Goal: Task Accomplishment & Management: Manage account settings

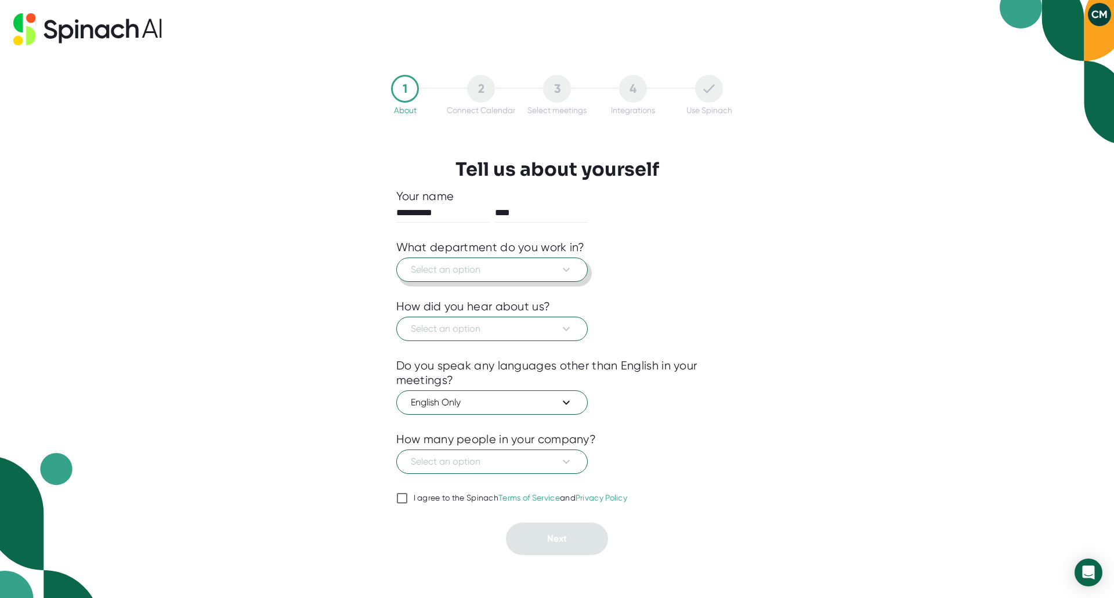
click at [561, 270] on icon at bounding box center [566, 270] width 14 height 14
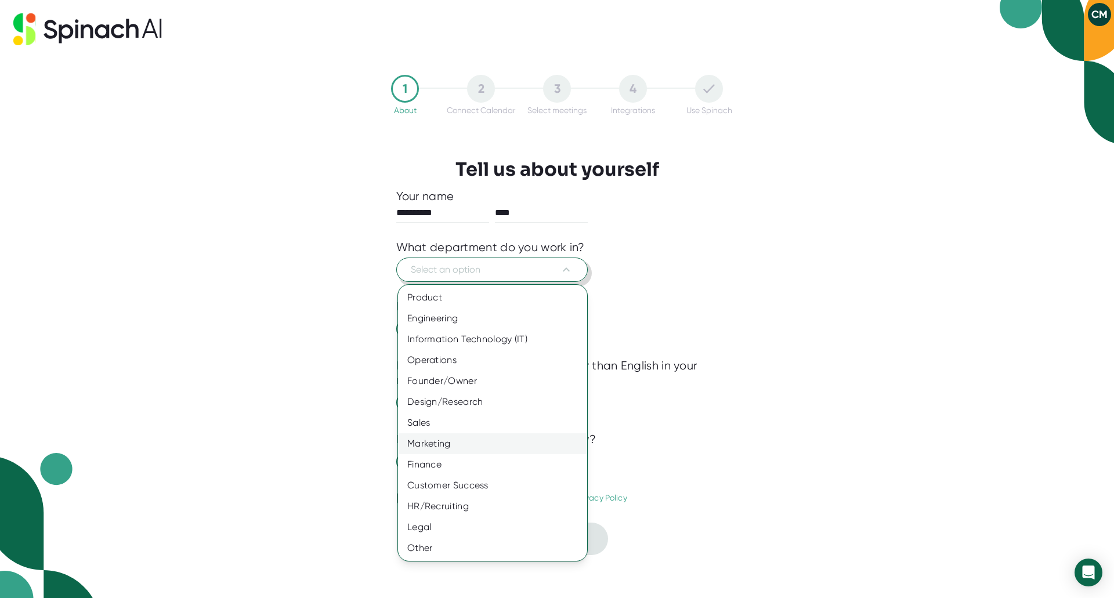
click at [450, 444] on div "Marketing" at bounding box center [492, 443] width 189 height 21
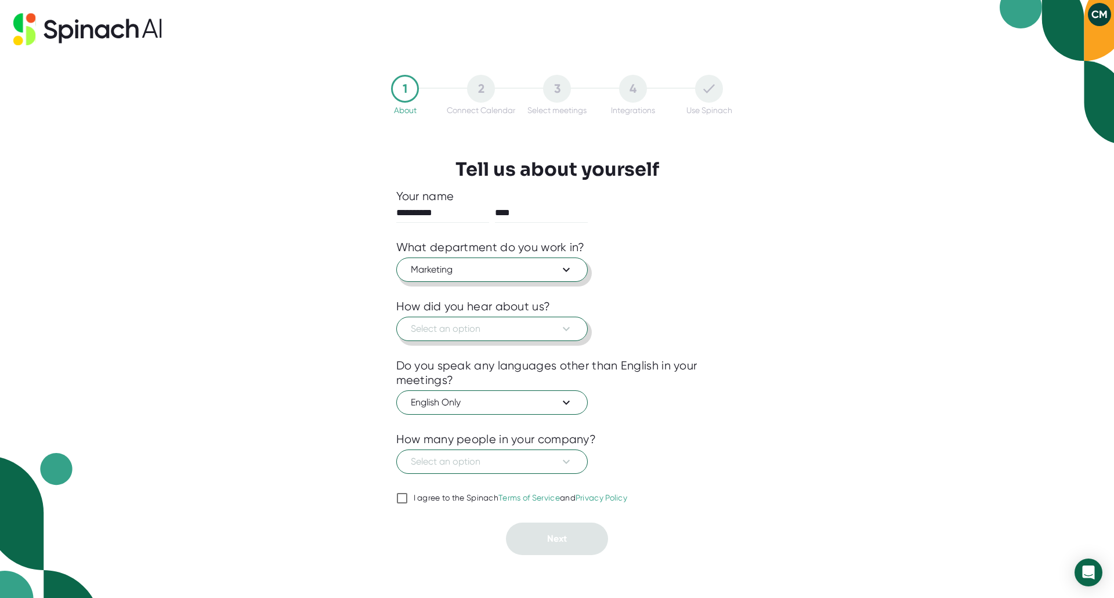
click at [486, 323] on span "Select an option" at bounding box center [492, 329] width 162 height 14
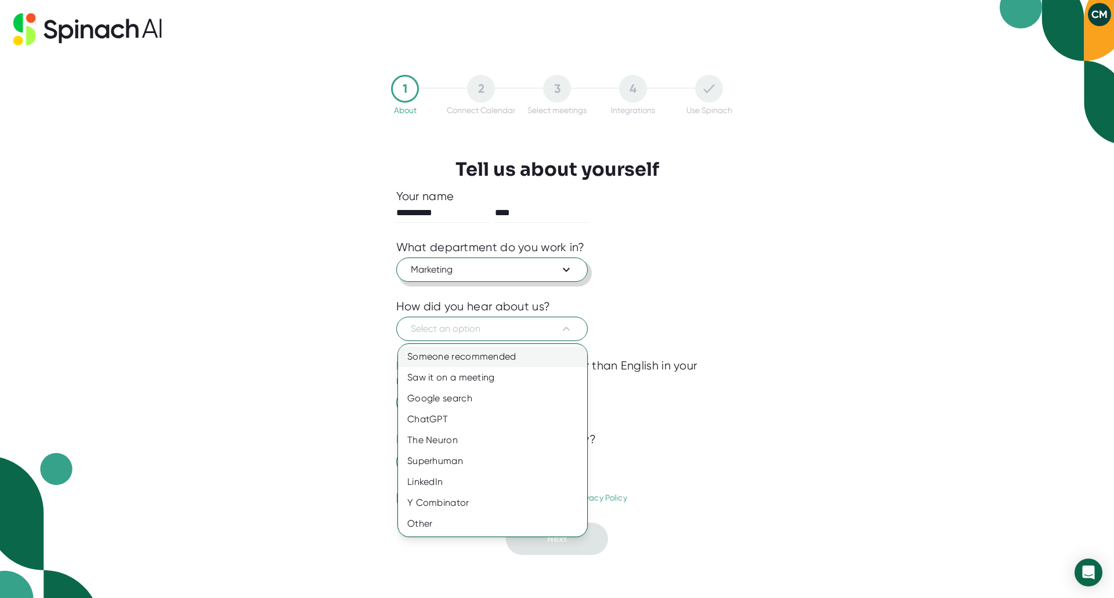
click at [484, 360] on div "Someone recommended" at bounding box center [492, 356] width 189 height 21
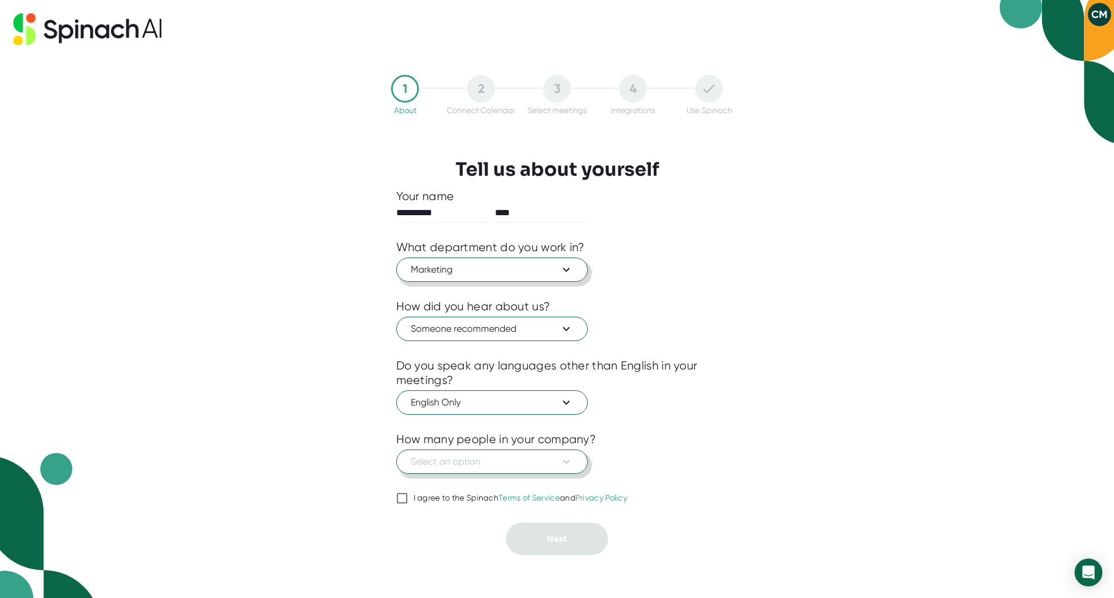
click at [494, 468] on span "Select an option" at bounding box center [492, 462] width 162 height 14
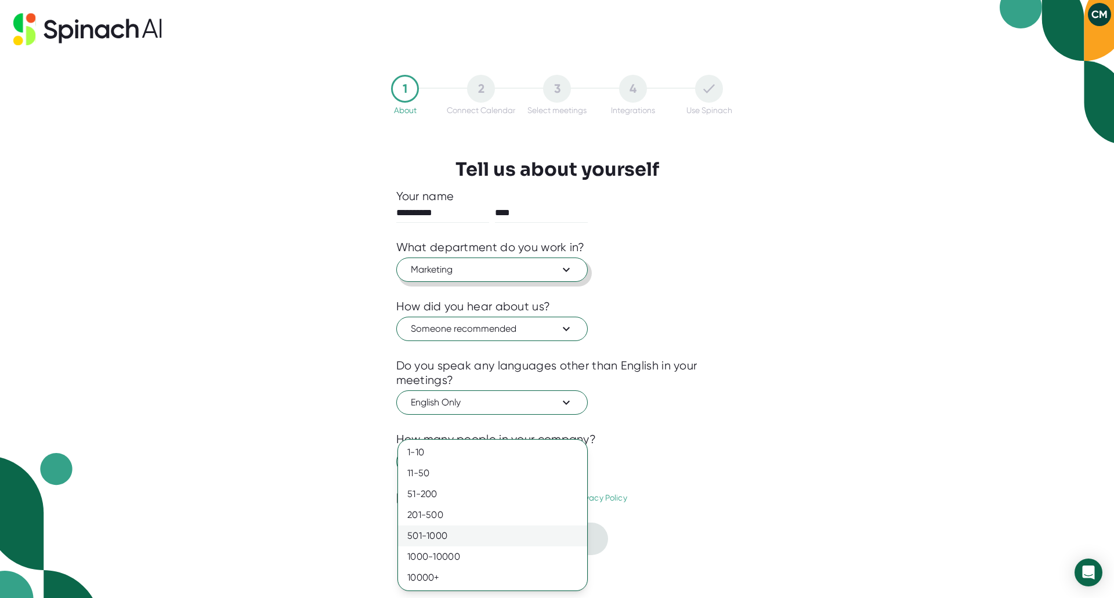
click at [468, 538] on div "501-1000" at bounding box center [492, 535] width 189 height 21
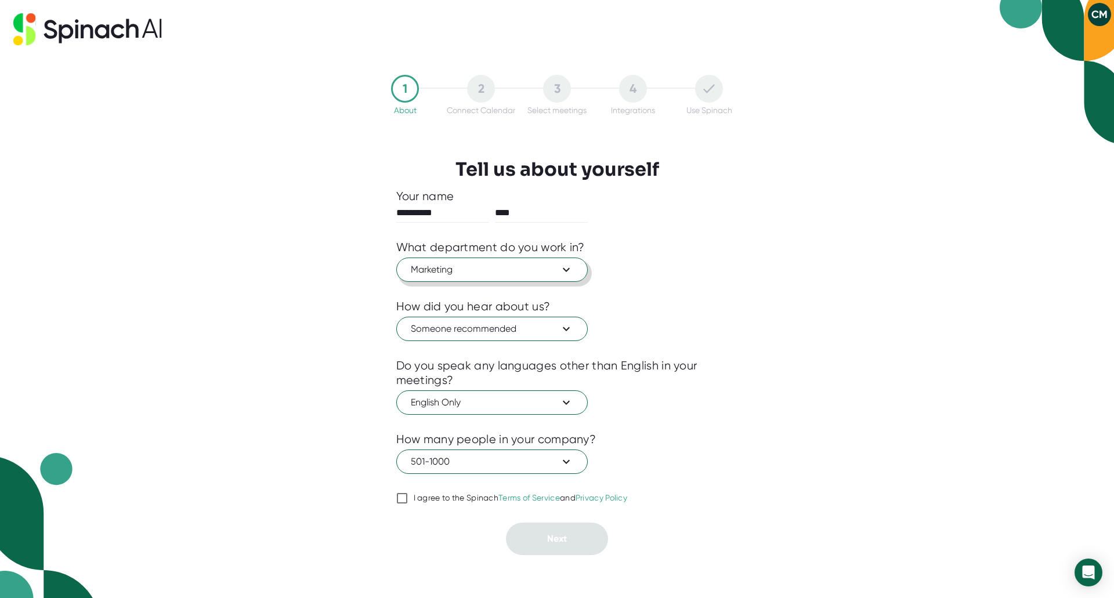
click at [404, 498] on input "I agree to the Spinach Terms of Service and Privacy Policy" at bounding box center [402, 498] width 12 height 14
checkbox input "true"
click at [554, 538] on span "Next" at bounding box center [557, 538] width 20 height 11
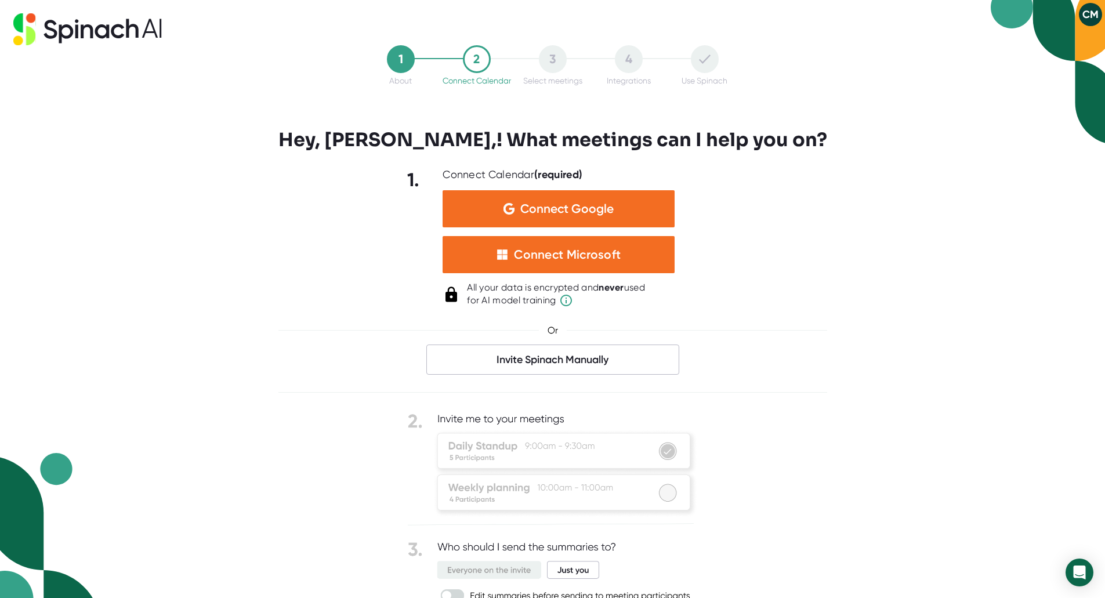
scroll to position [1, 0]
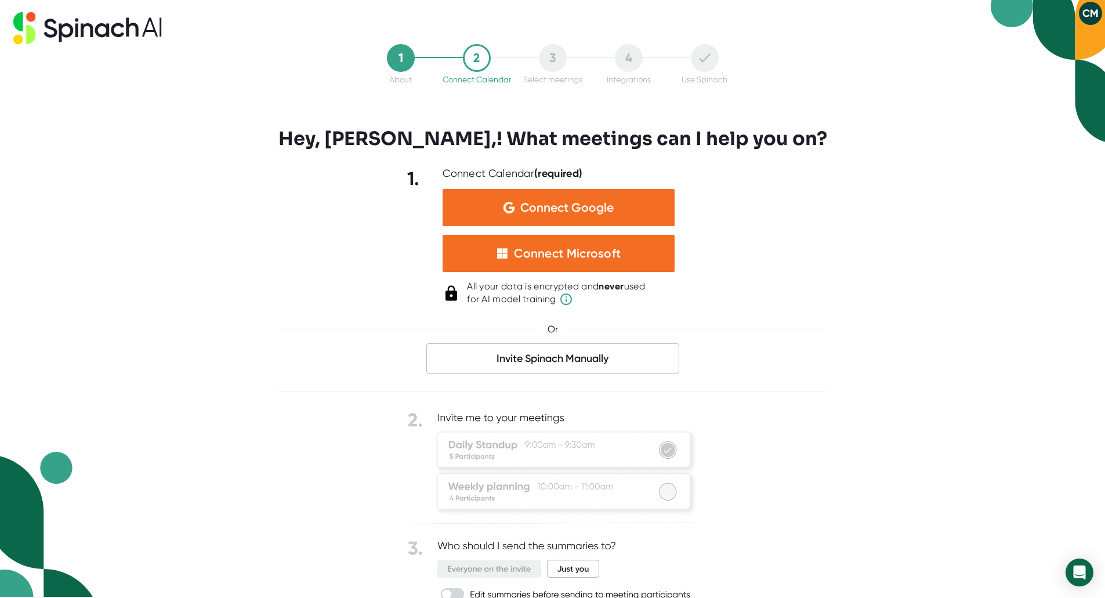
click at [325, 310] on div at bounding box center [552, 314] width 549 height 17
click at [614, 358] on span "Invite Spinach Manually" at bounding box center [552, 358] width 253 height 30
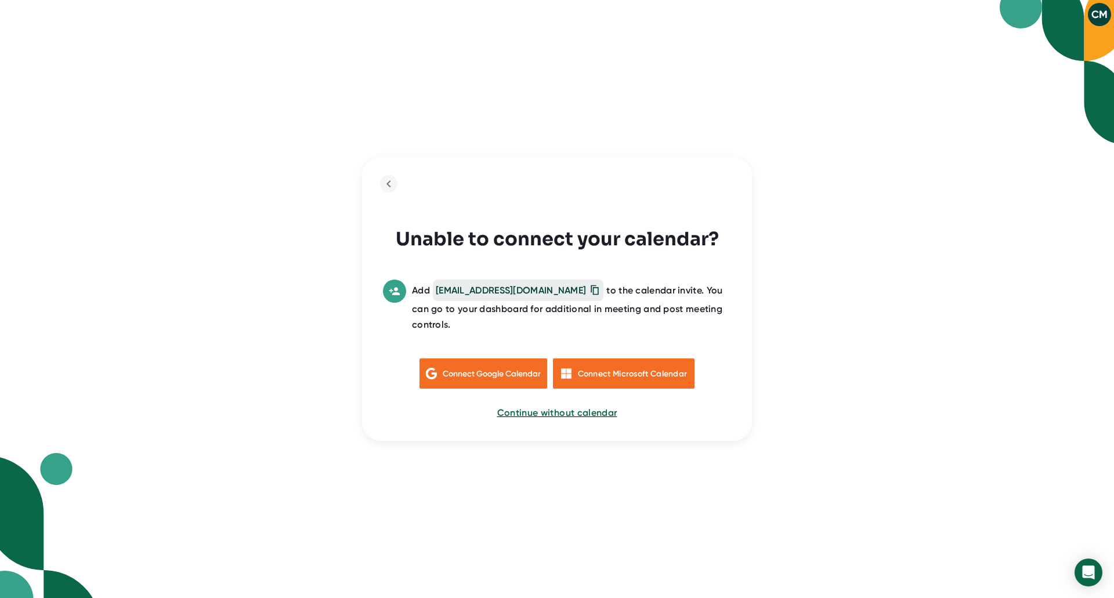
click at [589, 288] on icon at bounding box center [595, 290] width 12 height 12
click at [589, 295] on icon at bounding box center [595, 290] width 12 height 12
click at [384, 183] on icon "back to previous step" at bounding box center [389, 184] width 14 height 14
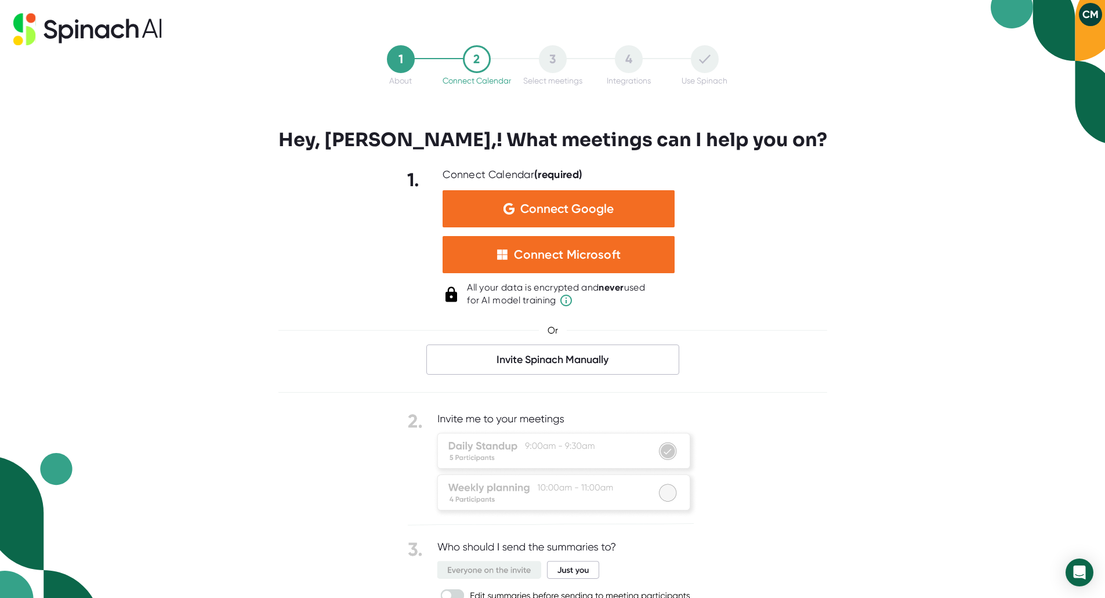
scroll to position [1, 0]
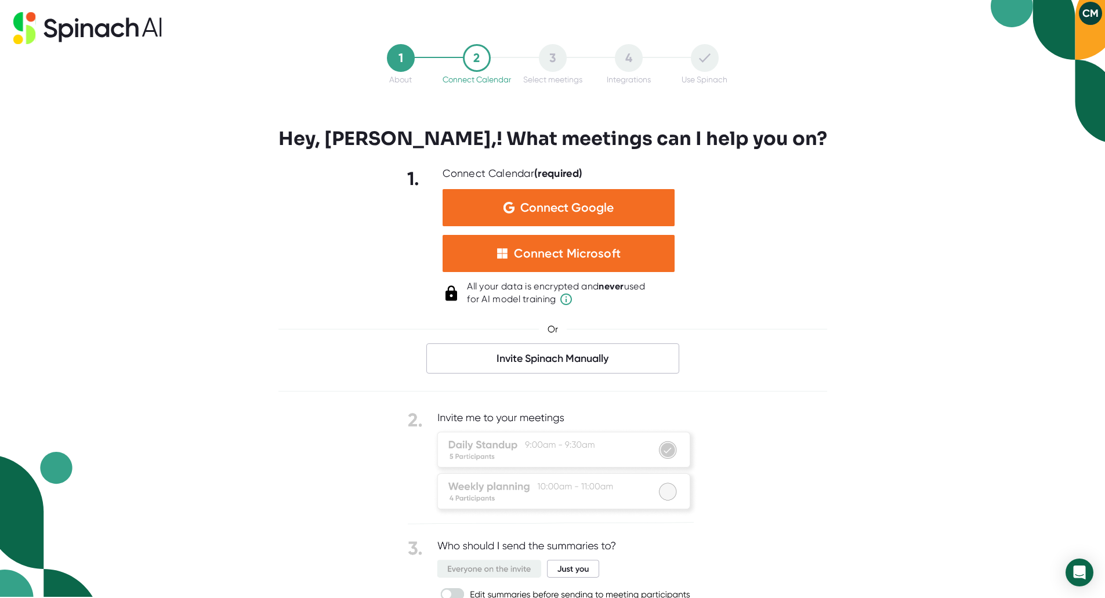
click at [826, 318] on div "1 About 2 Connect Calendar 3 Select meetings 4 Integrations Use Spinach Hey, [P…" at bounding box center [552, 298] width 1105 height 598
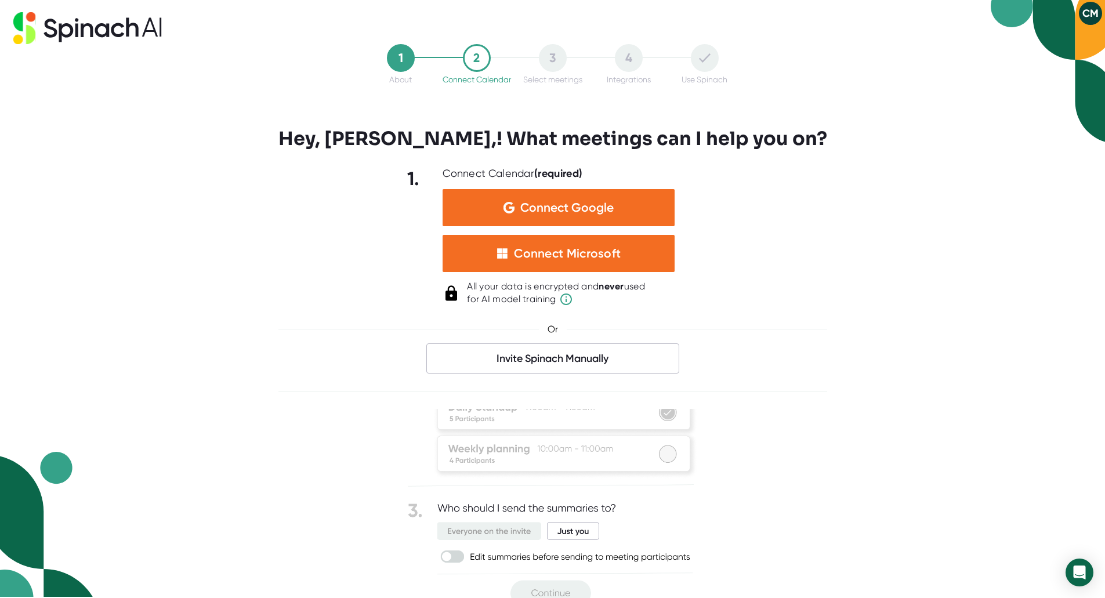
scroll to position [78, 0]
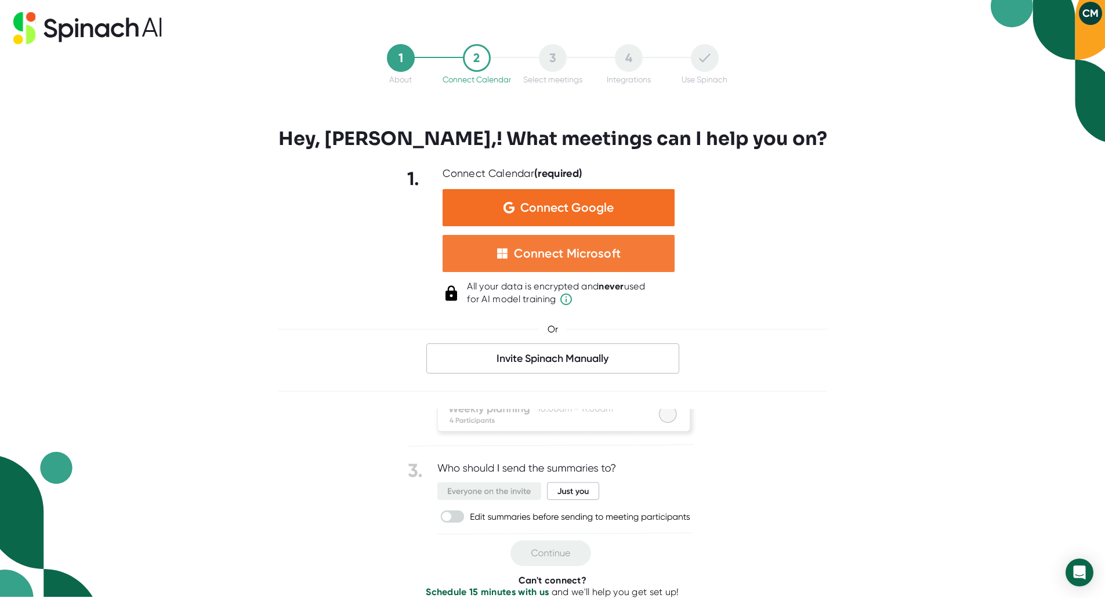
click at [607, 268] on div "Connect Microsoft" at bounding box center [559, 253] width 232 height 37
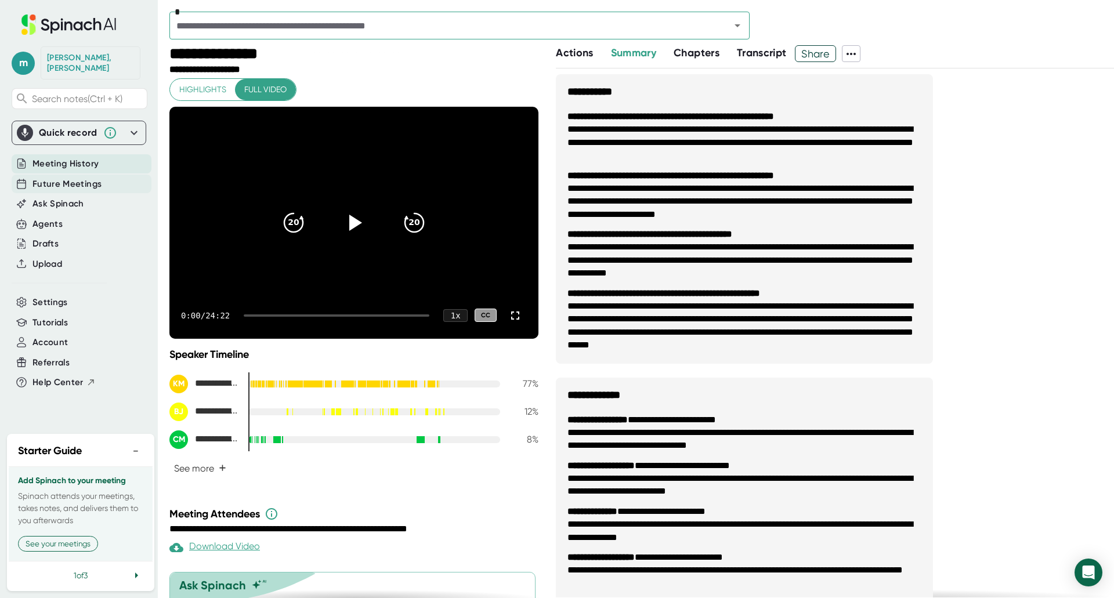
click at [77, 177] on span "Future Meetings" at bounding box center [66, 183] width 69 height 13
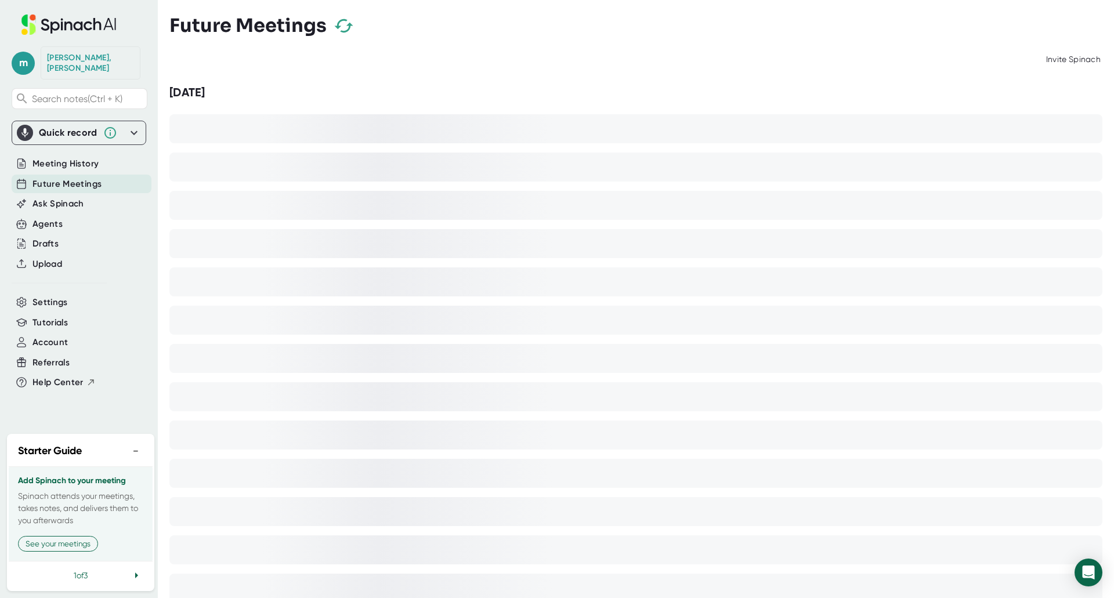
click at [90, 177] on span "Future Meetings" at bounding box center [66, 183] width 69 height 13
click at [72, 26] on icon at bounding box center [68, 24] width 155 height 20
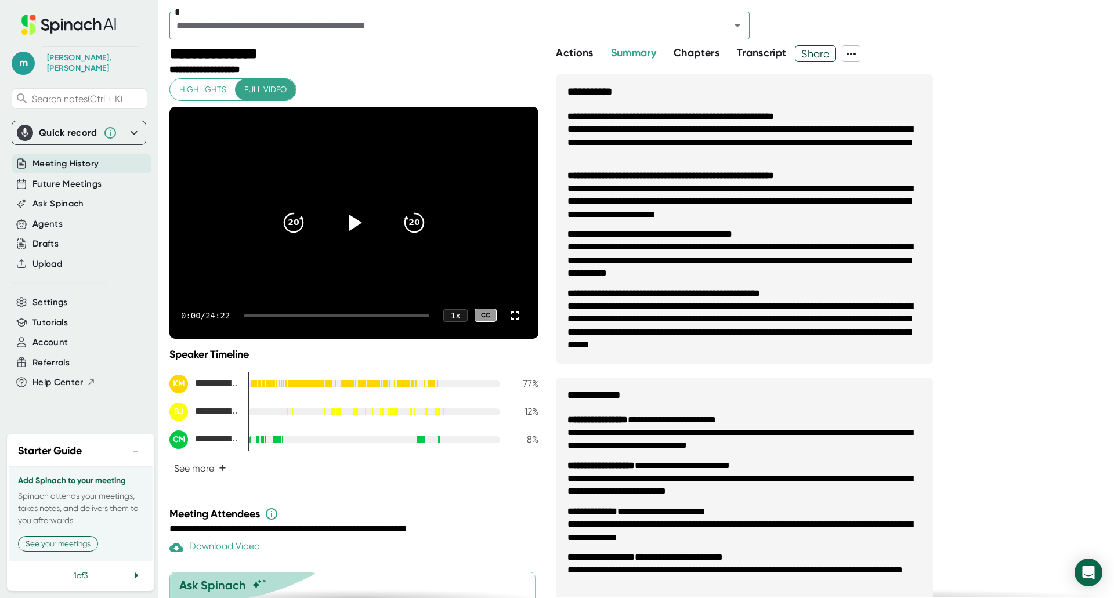
click at [64, 19] on icon at bounding box center [68, 24] width 155 height 20
click at [70, 157] on span "Meeting History" at bounding box center [65, 163] width 66 height 13
click at [64, 296] on span "Settings" at bounding box center [49, 302] width 35 height 13
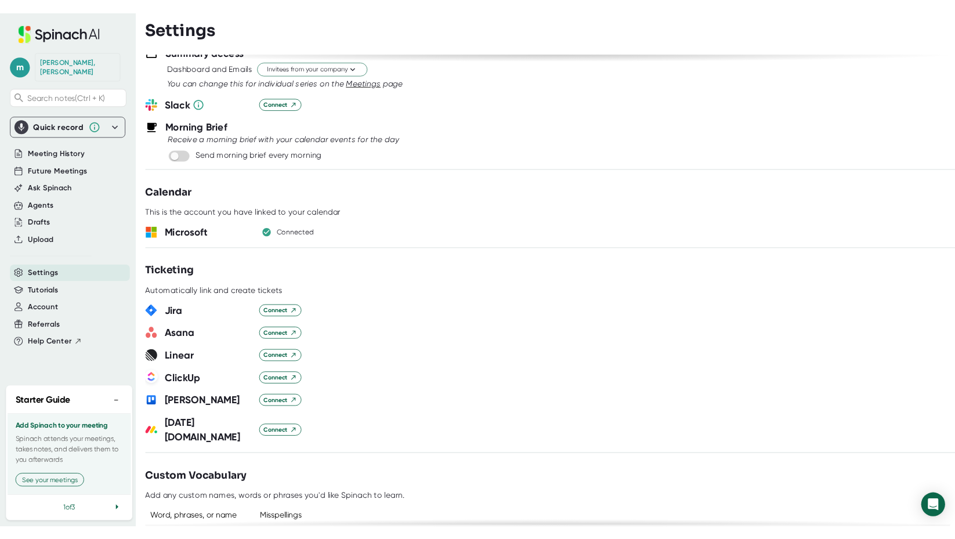
scroll to position [522, 0]
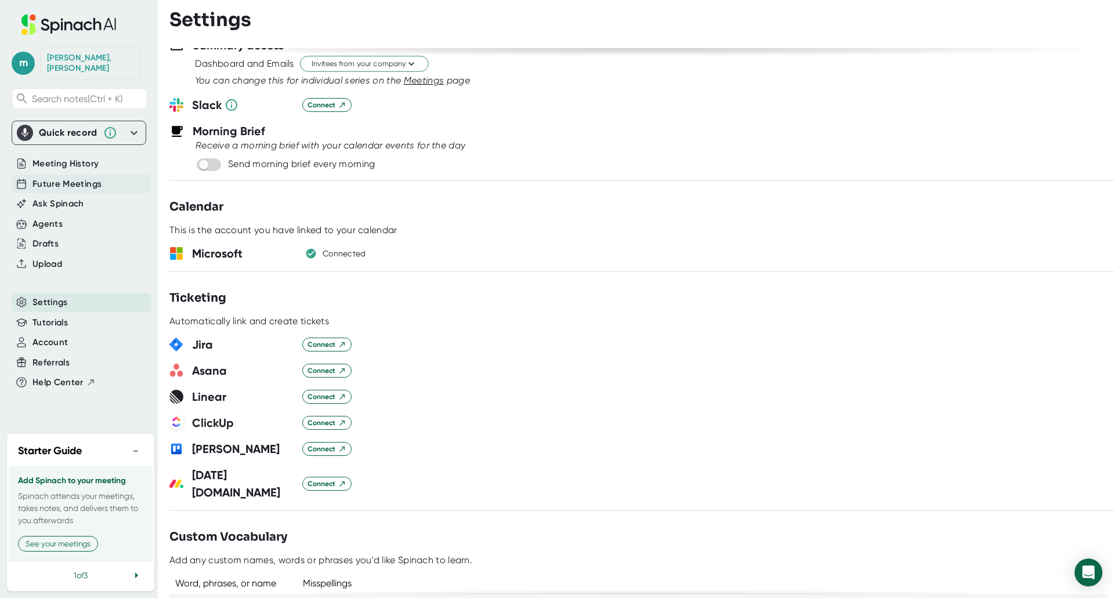
click at [81, 177] on span "Future Meetings" at bounding box center [66, 183] width 69 height 13
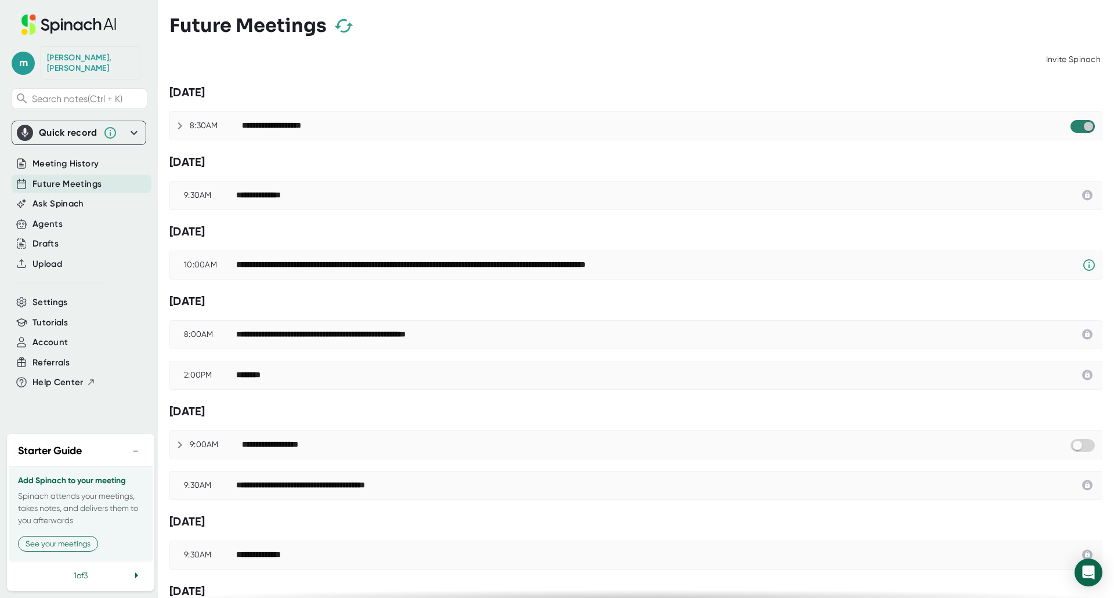
click at [1078, 125] on input "checkbox" at bounding box center [1087, 126] width 33 height 10
checkbox input "true"
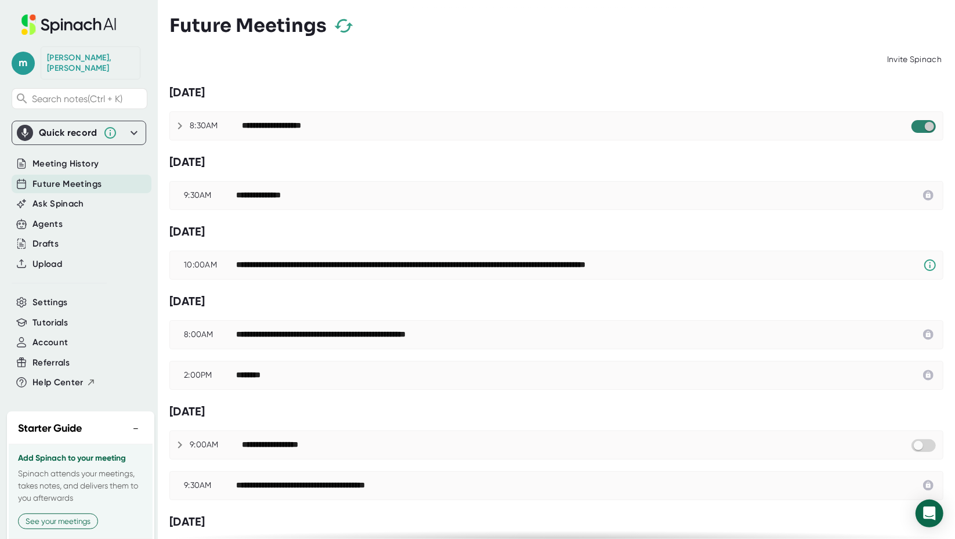
click at [921, 126] on input "checkbox" at bounding box center [928, 126] width 33 height 10
click at [921, 126] on input "checkbox" at bounding box center [917, 126] width 33 height 10
click at [499, 27] on div "Future Meetings" at bounding box center [556, 26] width 774 height 34
click at [177, 127] on icon at bounding box center [180, 126] width 14 height 14
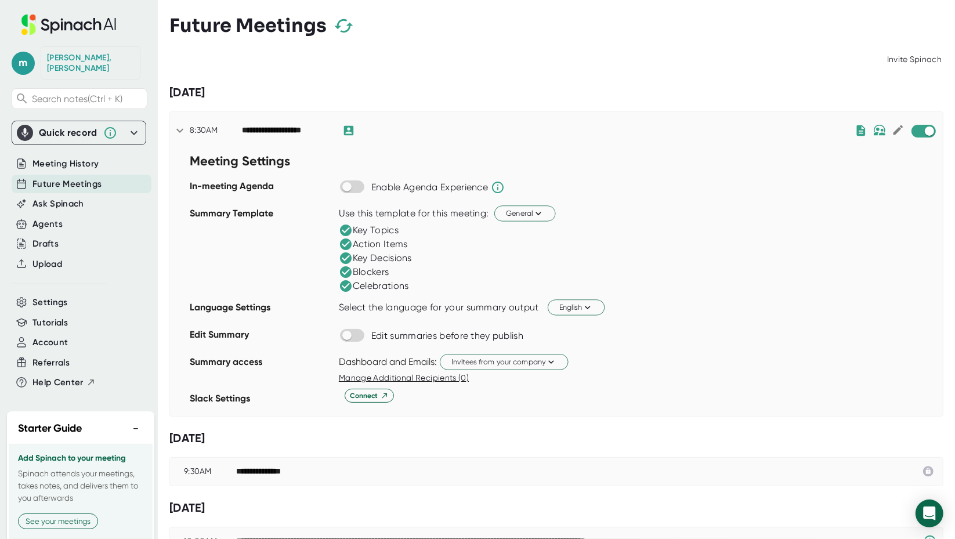
click at [70, 56] on div "[PERSON_NAME]" at bounding box center [90, 63] width 87 height 20
click at [27, 57] on span "m" at bounding box center [23, 63] width 23 height 23
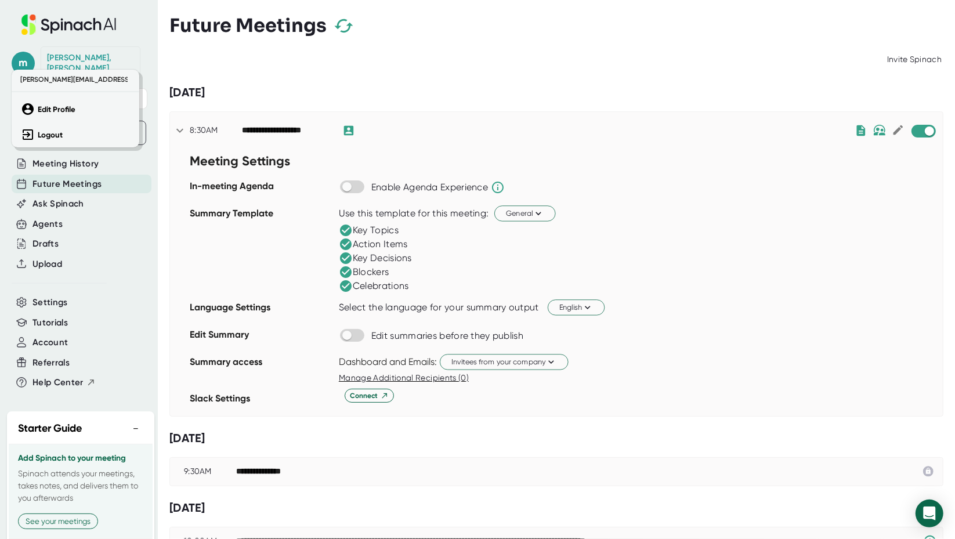
click at [61, 112] on b "Edit Profile" at bounding box center [57, 109] width 38 height 10
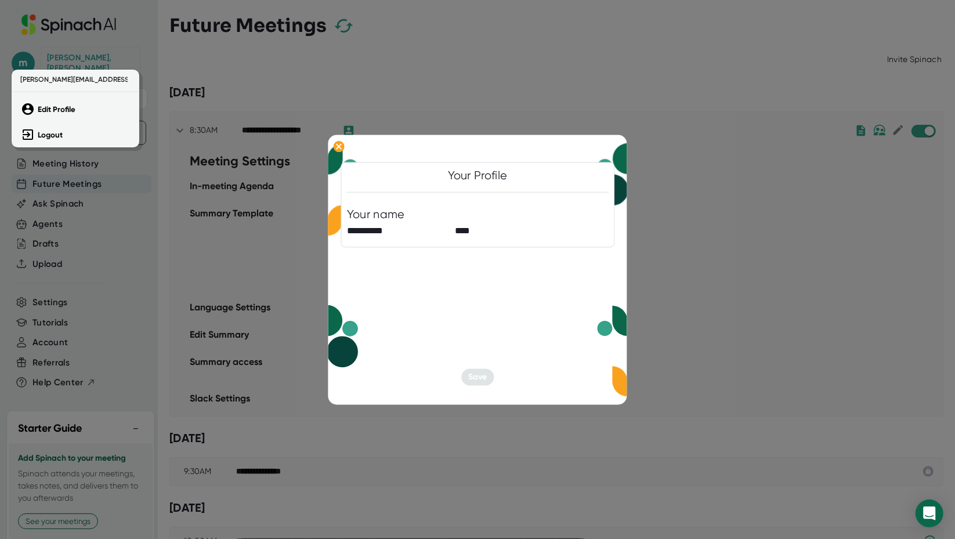
click at [227, 244] on div at bounding box center [477, 269] width 955 height 539
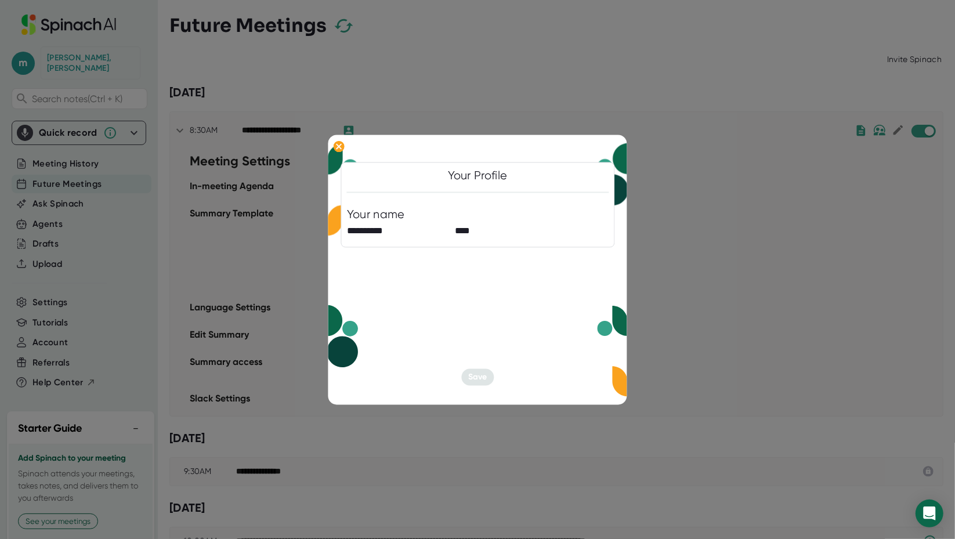
drag, startPoint x: 478, startPoint y: 372, endPoint x: 460, endPoint y: 247, distance: 126.1
click at [460, 247] on div at bounding box center [477, 253] width 261 height 12
click at [462, 209] on div "**********" at bounding box center [477, 225] width 261 height 34
click at [469, 185] on div "**********" at bounding box center [477, 204] width 274 height 85
click at [341, 147] on ellipse at bounding box center [338, 146] width 11 height 12
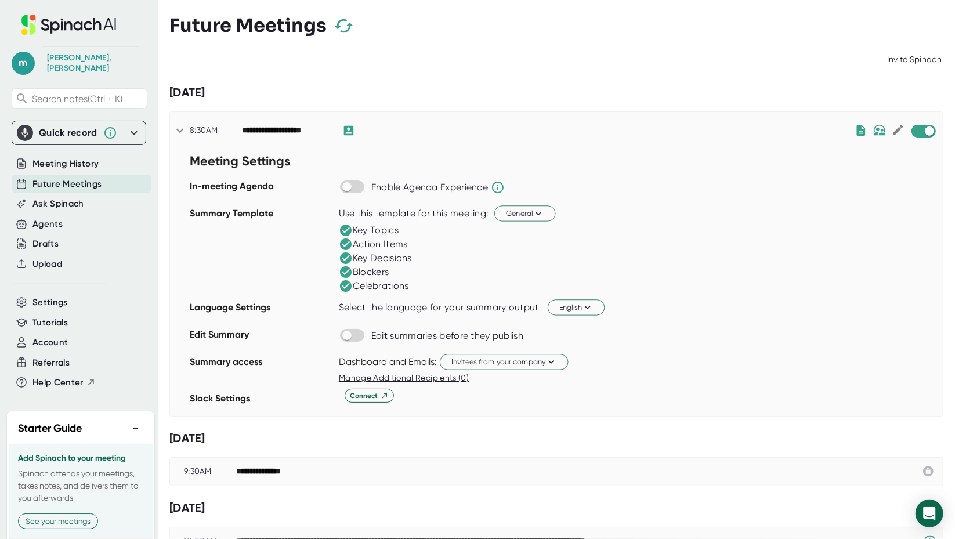
click at [182, 130] on icon at bounding box center [180, 131] width 14 height 14
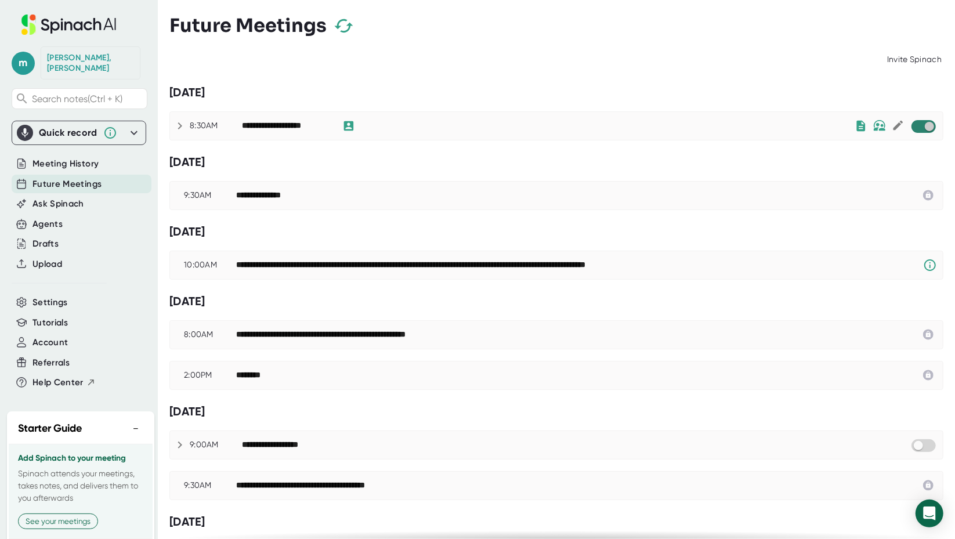
click at [918, 124] on input "checkbox" at bounding box center [928, 126] width 33 height 10
click at [910, 125] on input "checkbox" at bounding box center [917, 126] width 33 height 10
click at [339, 23] on icon "button" at bounding box center [343, 26] width 20 height 20
click at [46, 296] on span "Settings" at bounding box center [49, 302] width 35 height 13
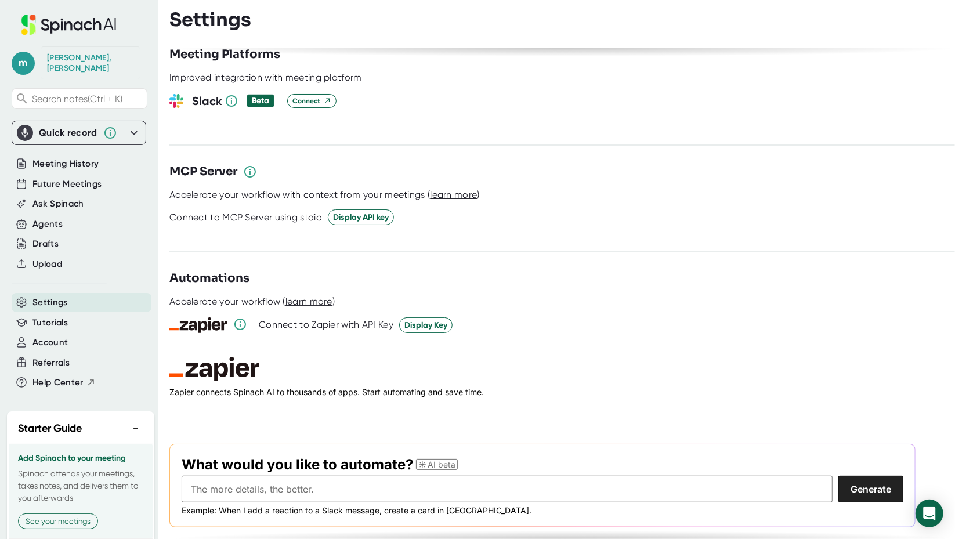
scroll to position [1499, 0]
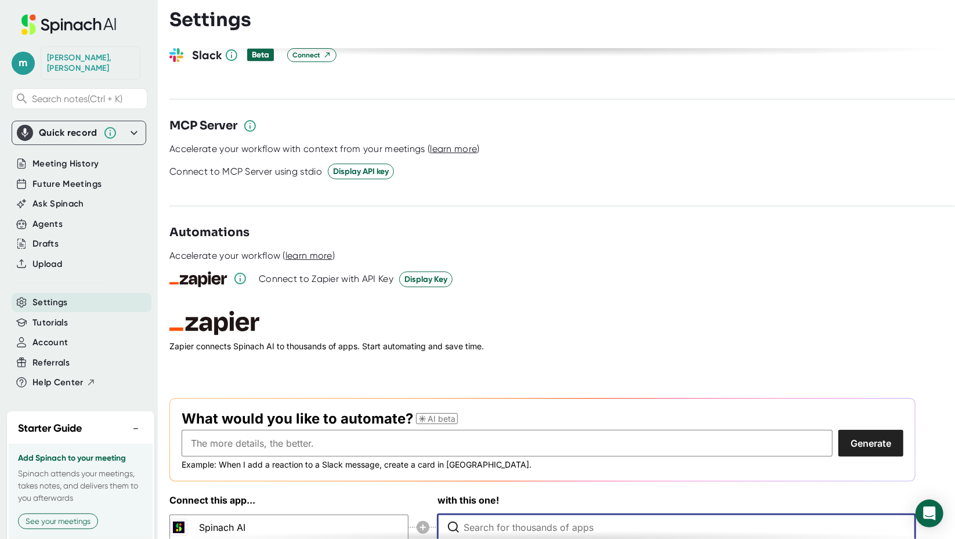
click at [520, 514] on input "Type to search for an app to connect" at bounding box center [679, 527] width 432 height 26
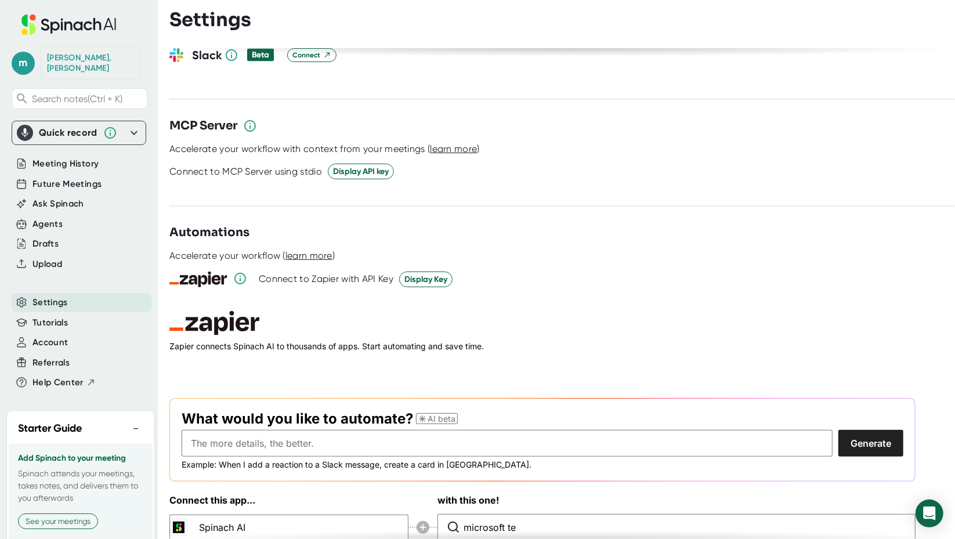
type input "Microsoft Teams"
click at [653, 333] on zapier-workflow at bounding box center [542, 426] width 746 height 231
click at [419, 521] on circle at bounding box center [422, 527] width 13 height 13
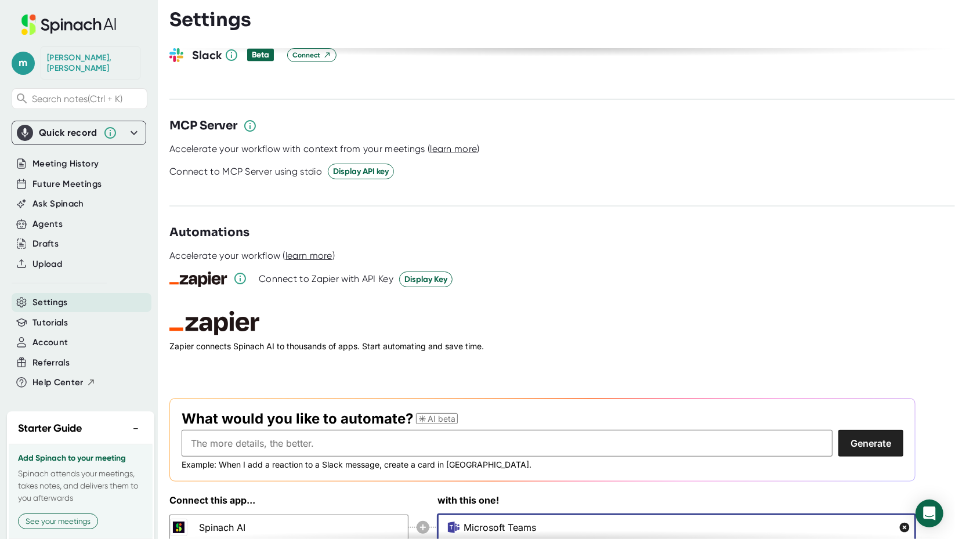
click at [652, 514] on input "Microsoft Teams" at bounding box center [670, 527] width 414 height 26
click at [661, 311] on h2 "Zapier" at bounding box center [542, 323] width 746 height 24
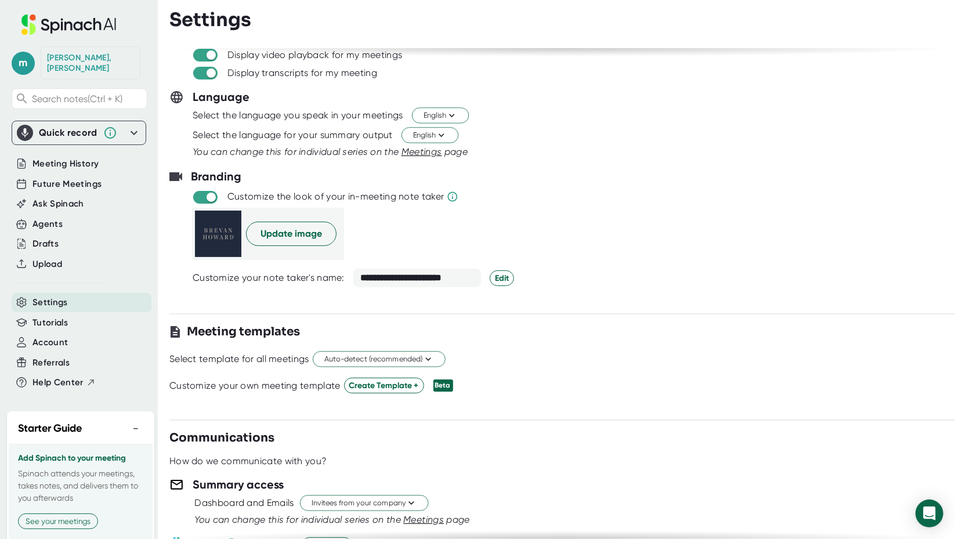
scroll to position [0, 0]
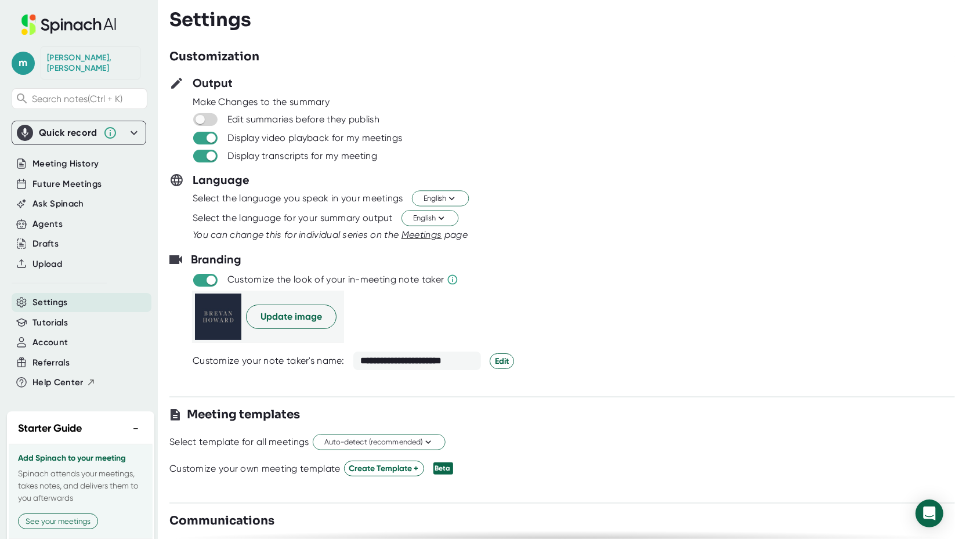
click at [90, 56] on div "[PERSON_NAME]" at bounding box center [90, 63] width 87 height 20
click at [68, 517] on button "See your meetings" at bounding box center [58, 521] width 80 height 16
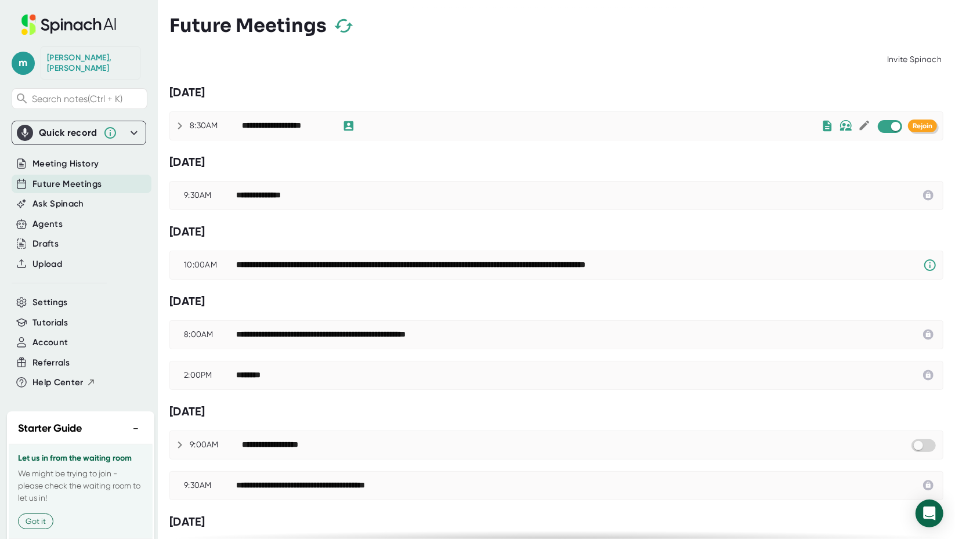
click at [918, 119] on button "Rejoin" at bounding box center [922, 125] width 29 height 13
click at [912, 125] on span "Rejoin" at bounding box center [922, 126] width 20 height 8
click at [181, 126] on icon at bounding box center [180, 125] width 4 height 7
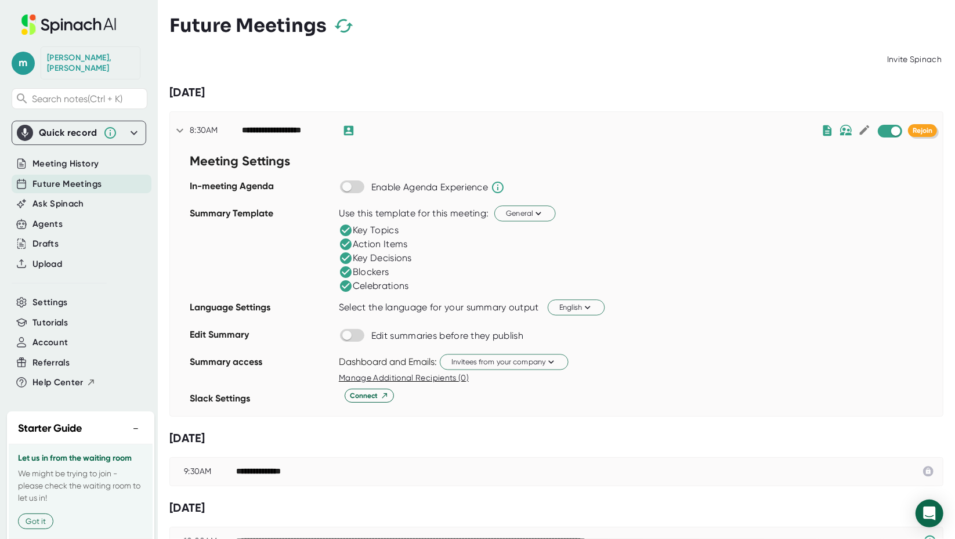
click at [912, 130] on span "Rejoin" at bounding box center [922, 130] width 20 height 8
